Goal: Task Accomplishment & Management: Use online tool/utility

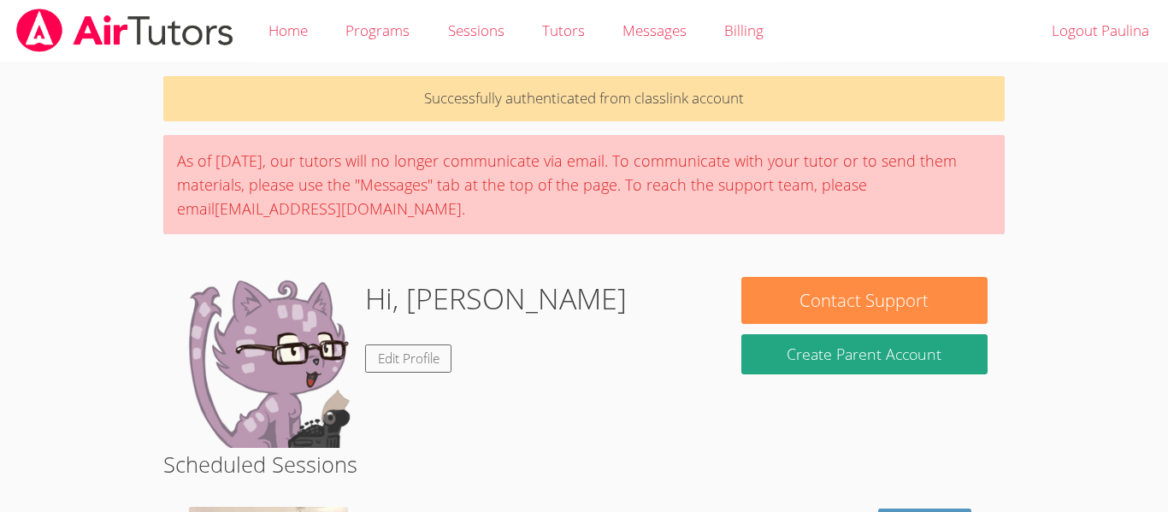
scroll to position [177, 0]
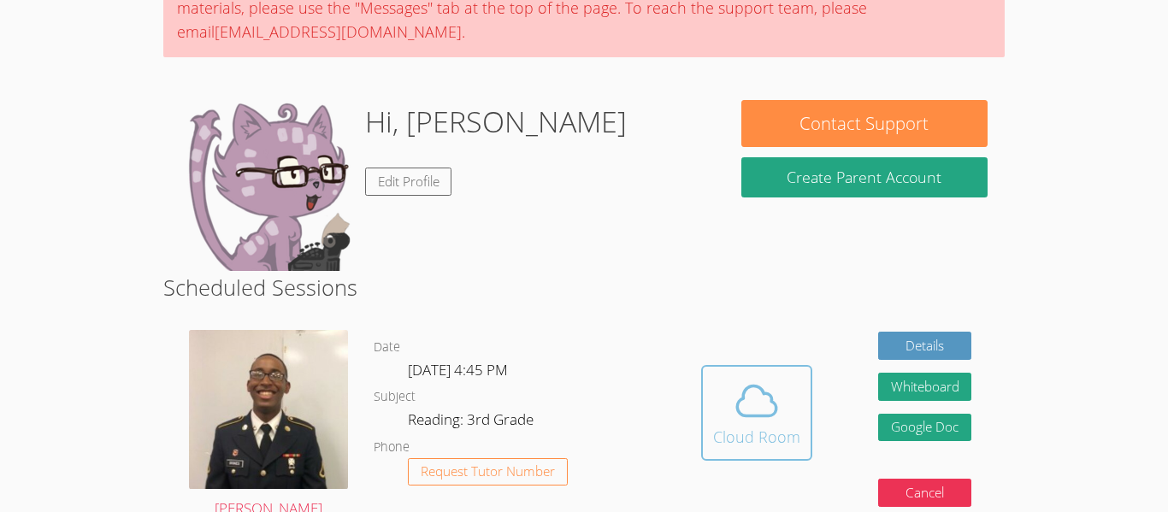
click at [768, 422] on icon at bounding box center [757, 401] width 48 height 48
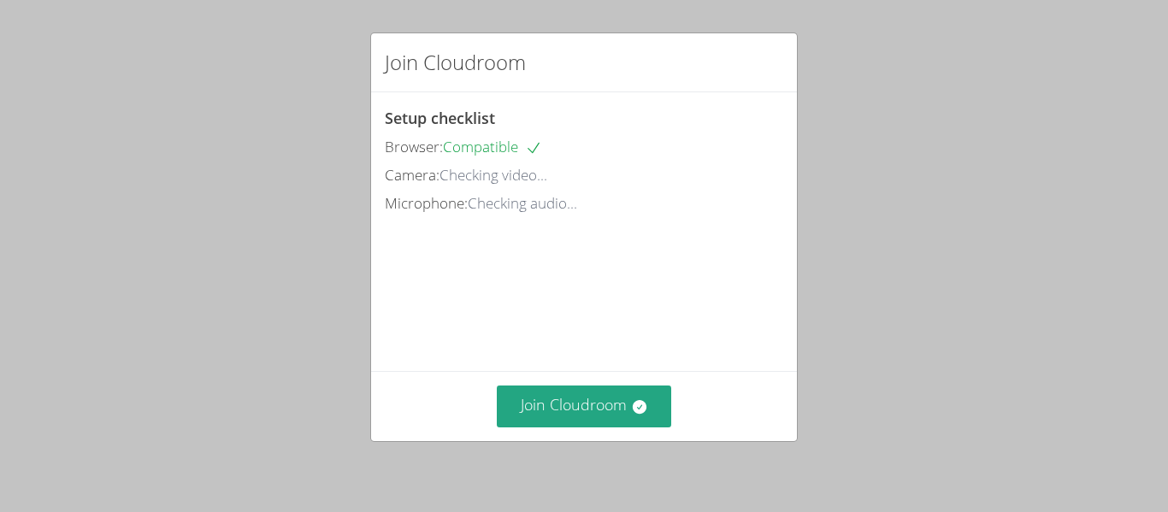
click at [322, 129] on div "Join Cloudroom Setup checklist Browser: Compatible Camera: Checking video... Mi…" at bounding box center [584, 256] width 1168 height 512
click at [568, 422] on button "Join Cloudroom" at bounding box center [584, 407] width 175 height 42
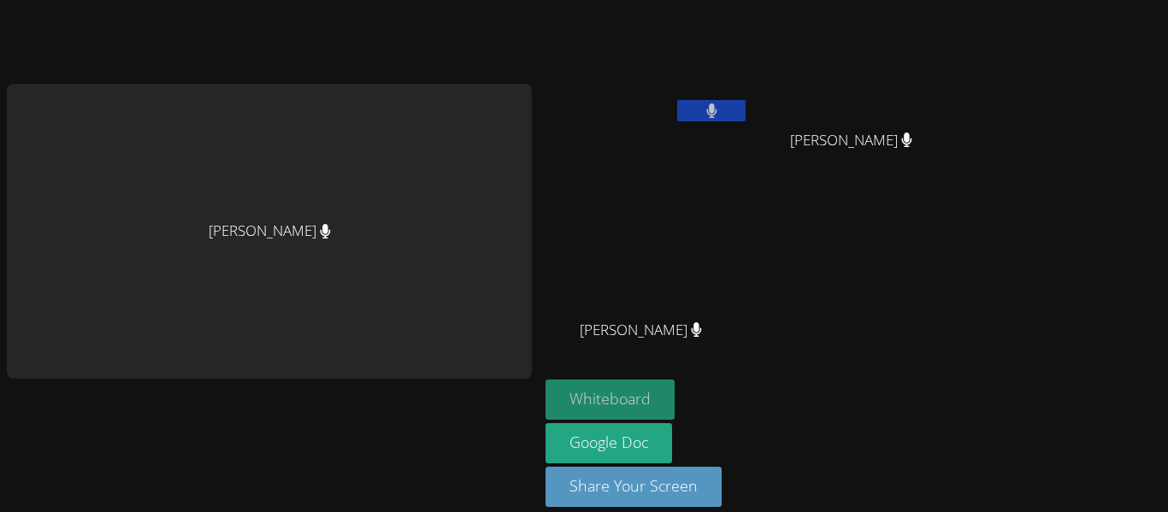
click at [628, 401] on button "Whiteboard" at bounding box center [610, 400] width 129 height 40
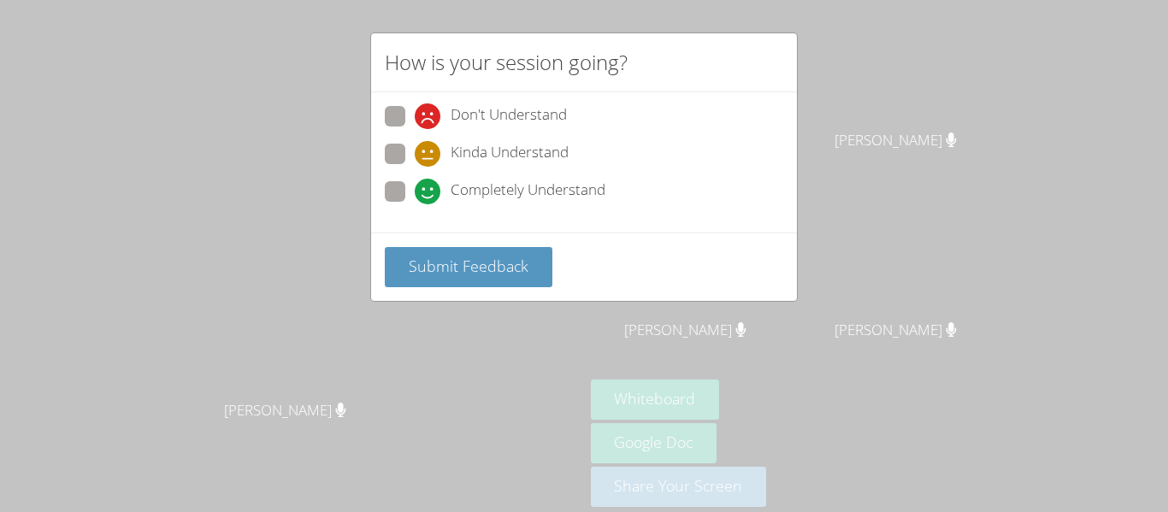
click at [503, 197] on span "Completely Understand" at bounding box center [528, 192] width 155 height 26
click at [429, 196] on input "Completely Understand" at bounding box center [422, 188] width 15 height 15
radio input "true"
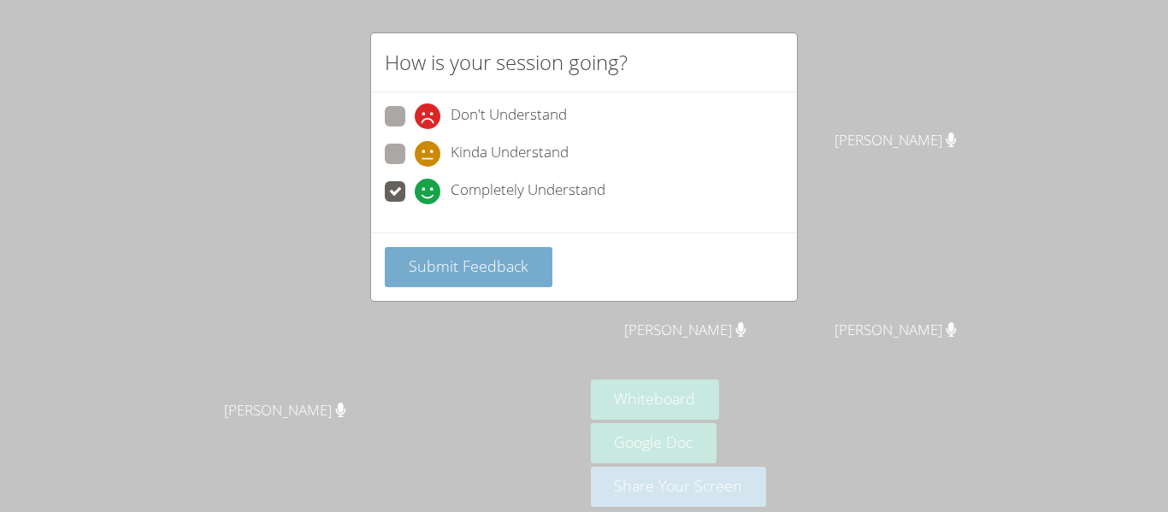
click at [488, 253] on button "Submit Feedback" at bounding box center [469, 267] width 168 height 40
